Goal: Check status

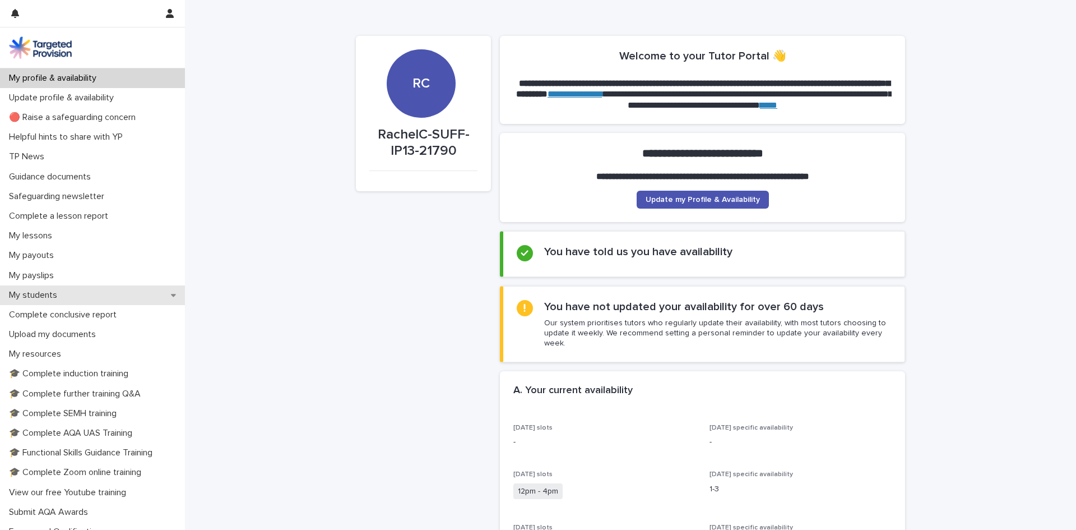
click at [32, 293] on p "My students" at bounding box center [35, 295] width 62 height 11
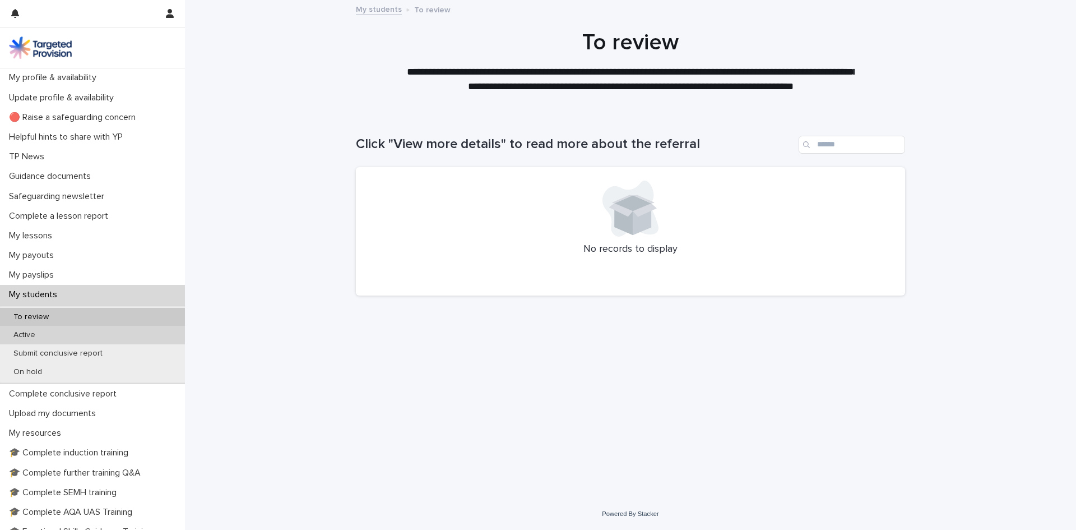
click at [26, 336] on p "Active" at bounding box center [24, 335] width 40 height 10
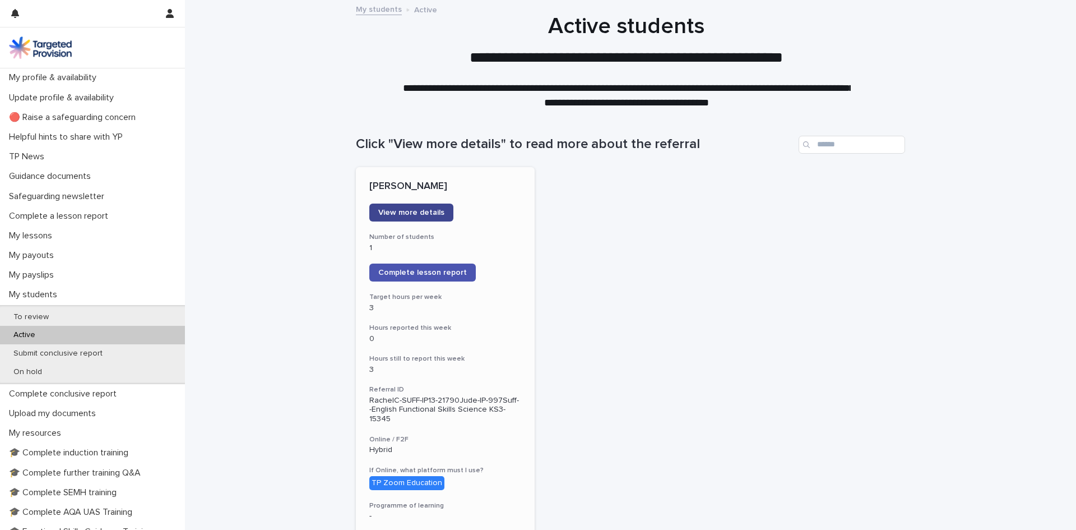
click at [418, 212] on span "View more details" at bounding box center [411, 213] width 66 height 8
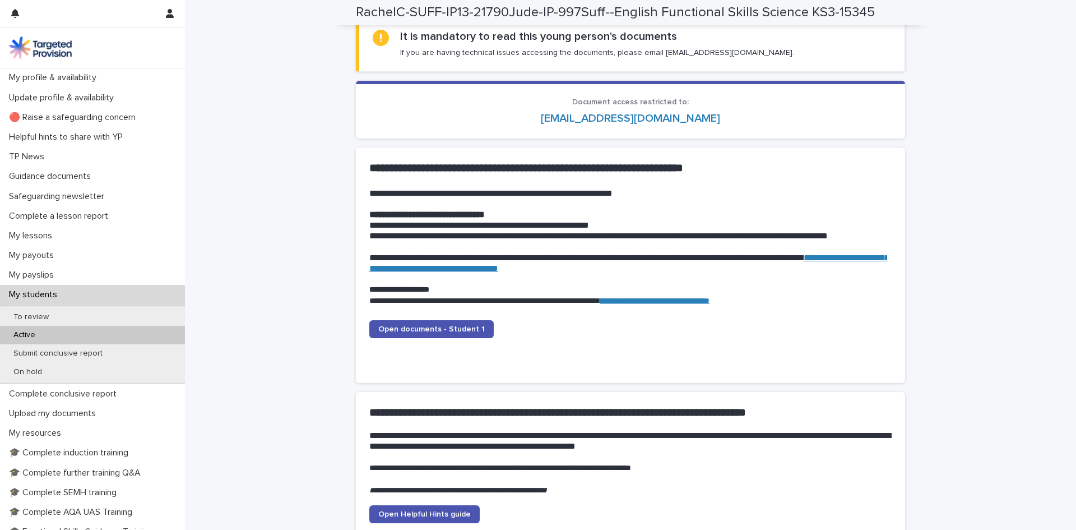
scroll to position [1008, 0]
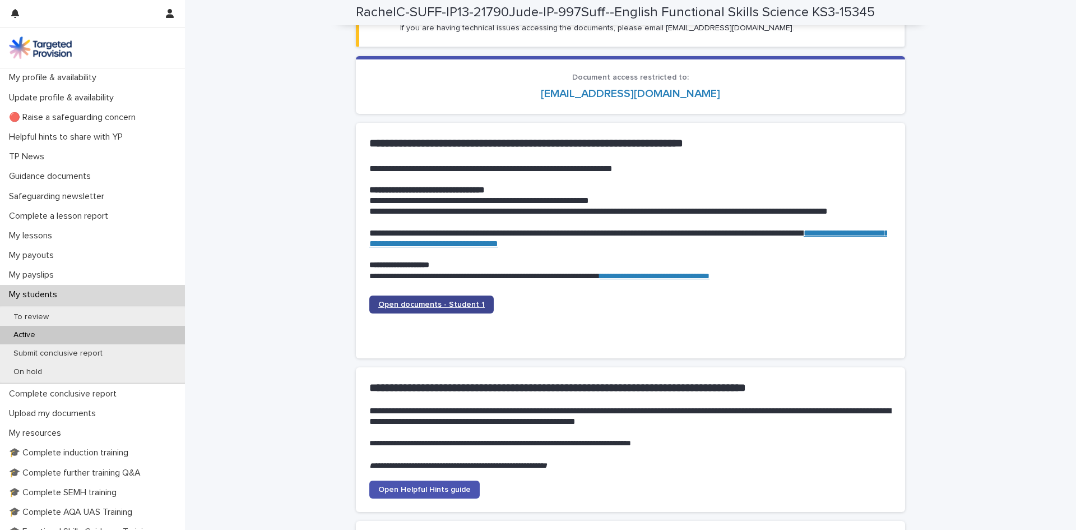
click at [405, 311] on link "Open documents - Student 1" at bounding box center [431, 304] width 124 height 18
